Goal: Task Accomplishment & Management: Use online tool/utility

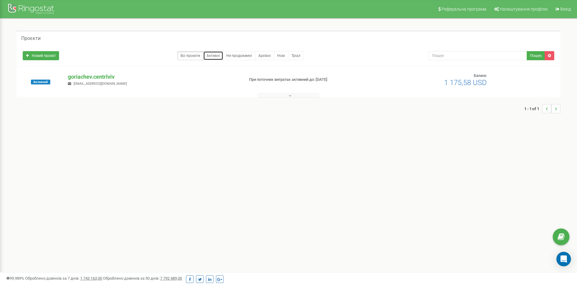
click at [213, 53] on link "Активні" at bounding box center [213, 55] width 20 height 9
click at [518, 11] on span "Налаштування профілю" at bounding box center [524, 9] width 48 height 5
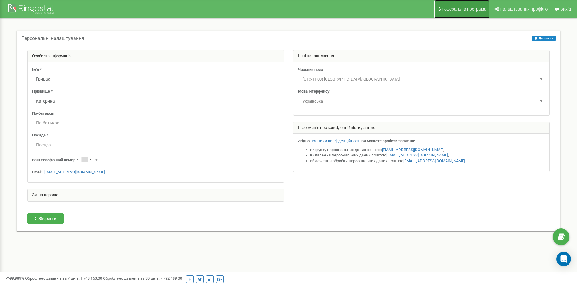
drag, startPoint x: 0, startPoint y: 0, endPoint x: 445, endPoint y: 12, distance: 445.2
click at [445, 12] on link "Реферальна програма" at bounding box center [462, 9] width 55 height 18
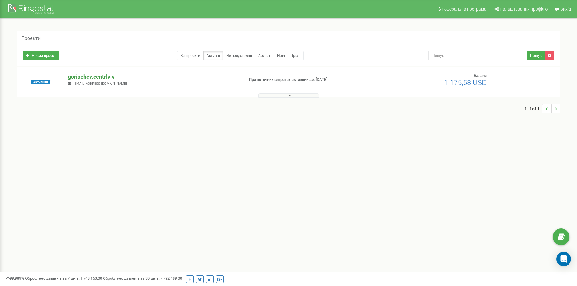
click at [113, 73] on p "goriachev.centrlviv" at bounding box center [153, 77] width 171 height 8
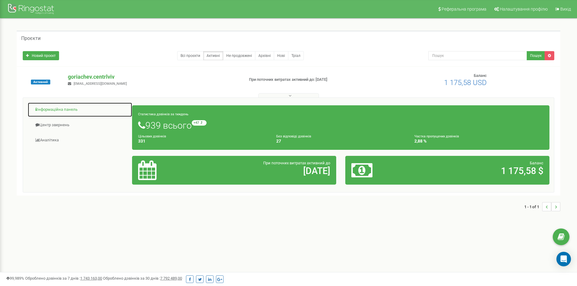
click at [55, 111] on link "Інформаційна панель" at bounding box center [80, 109] width 105 height 15
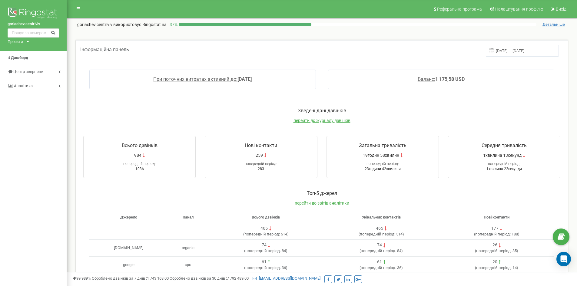
click at [22, 40] on div "Проєкти" at bounding box center [15, 42] width 15 height 6
click at [27, 73] on span "Центр звернень" at bounding box center [27, 71] width 29 height 5
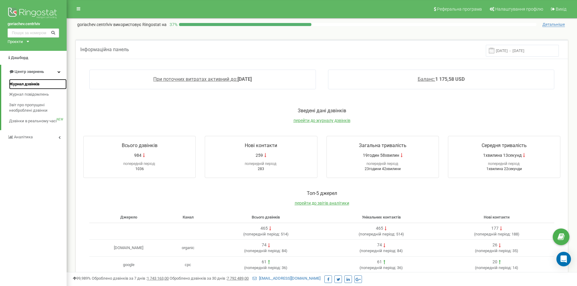
click at [24, 84] on span "Журнал дзвінків" at bounding box center [24, 85] width 30 height 6
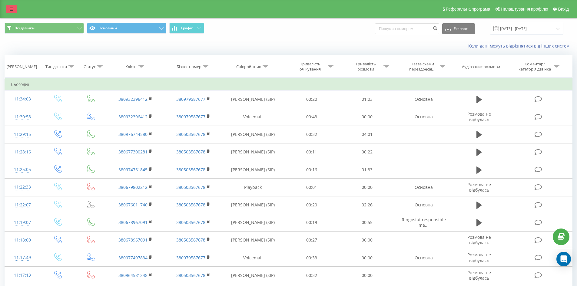
click at [11, 9] on icon at bounding box center [12, 9] width 4 height 4
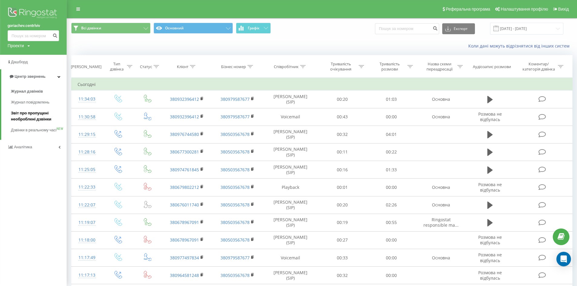
click at [23, 119] on span "Звіт про пропущені необроблені дзвінки" at bounding box center [37, 116] width 53 height 12
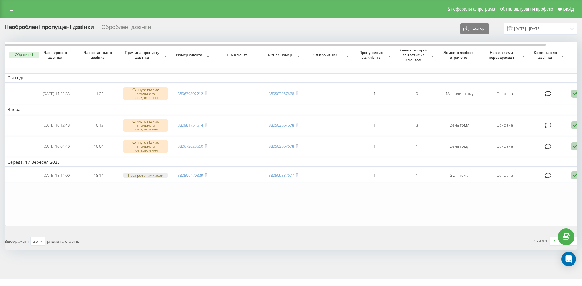
click at [107, 27] on div "Оброблені дзвінки" at bounding box center [126, 28] width 50 height 9
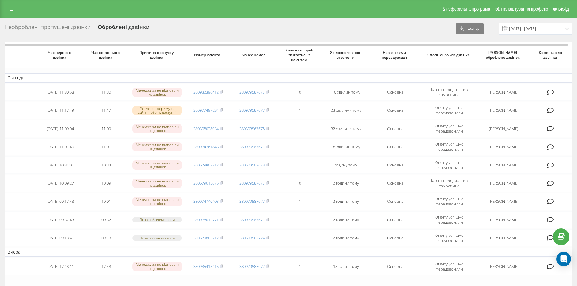
click at [60, 26] on div "Необроблені пропущені дзвінки" at bounding box center [48, 28] width 86 height 9
